Goal: Information Seeking & Learning: Learn about a topic

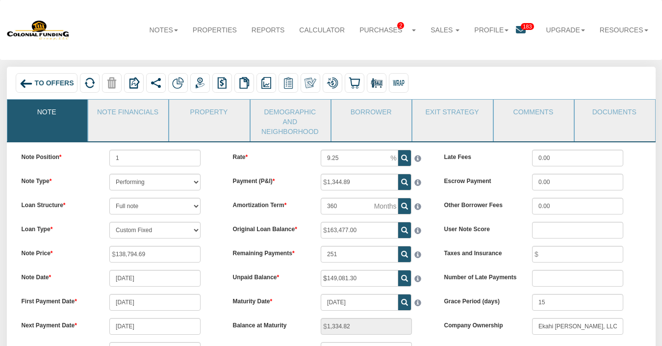
click at [56, 80] on span "To Offers" at bounding box center [54, 83] width 39 height 8
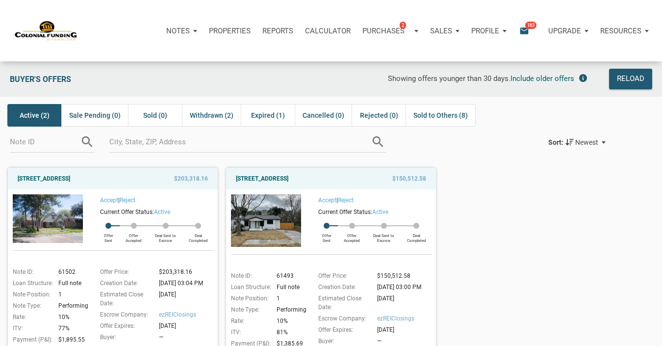
click at [526, 30] on icon "email" at bounding box center [524, 30] width 12 height 11
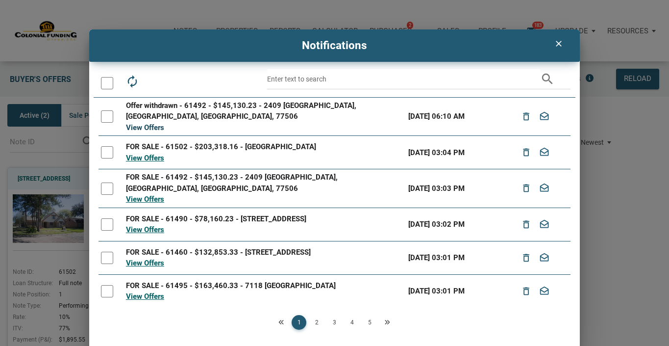
click at [144, 123] on link "View Offers" at bounding box center [145, 127] width 38 height 9
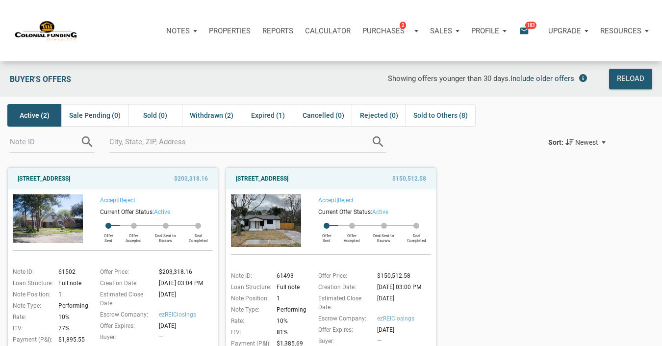
click at [553, 78] on span "Include older offers" at bounding box center [542, 78] width 64 height 9
click at [627, 80] on div "Reload" at bounding box center [630, 79] width 27 height 12
click at [154, 115] on span "Sold (3)" at bounding box center [155, 115] width 24 height 12
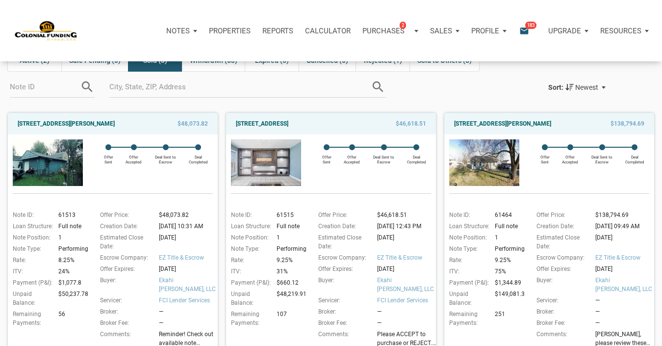
scroll to position [56, 0]
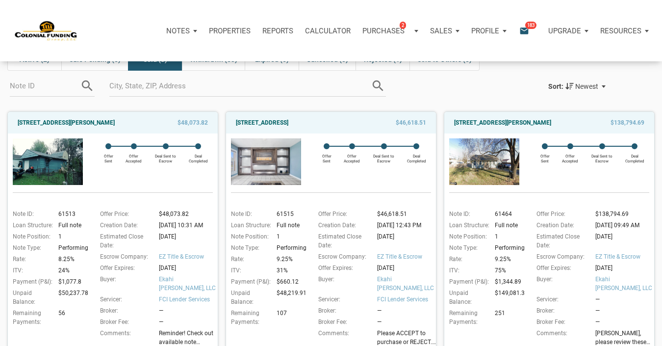
click at [48, 155] on img at bounding box center [48, 161] width 70 height 47
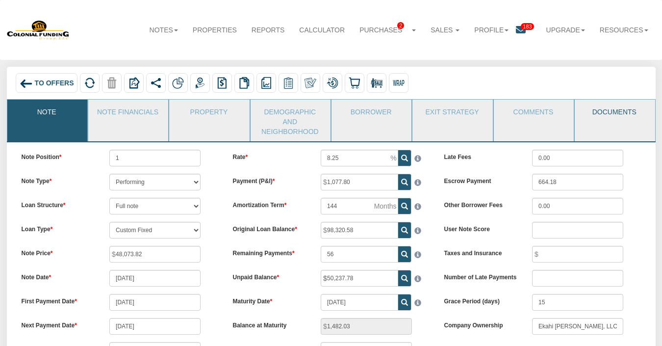
click at [626, 112] on link "Documents" at bounding box center [614, 112] width 79 height 25
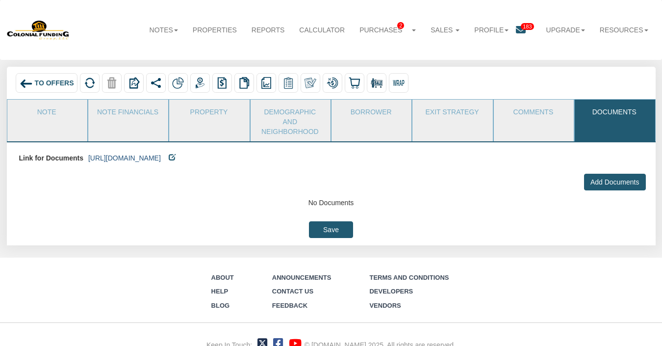
click at [161, 157] on link "https://colonialfundinggroup.sharepoint.com/:f:/s/operationsteam/EhcB7Slu52tMm4…" at bounding box center [124, 158] width 73 height 8
